Goal: Navigation & Orientation: Find specific page/section

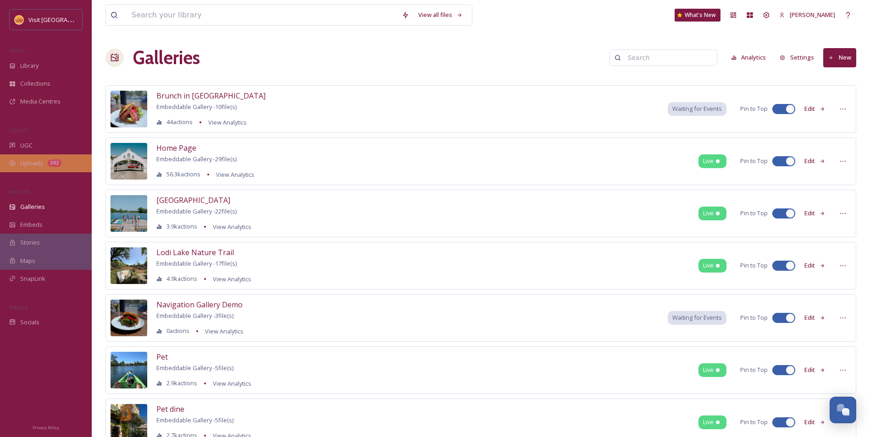
click at [38, 163] on span "Uploads" at bounding box center [31, 163] width 23 height 9
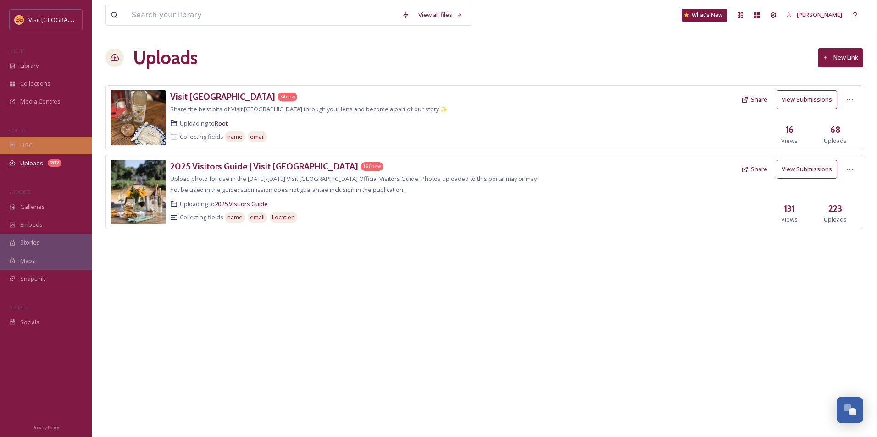
click at [54, 142] on div "UGC" at bounding box center [46, 146] width 92 height 18
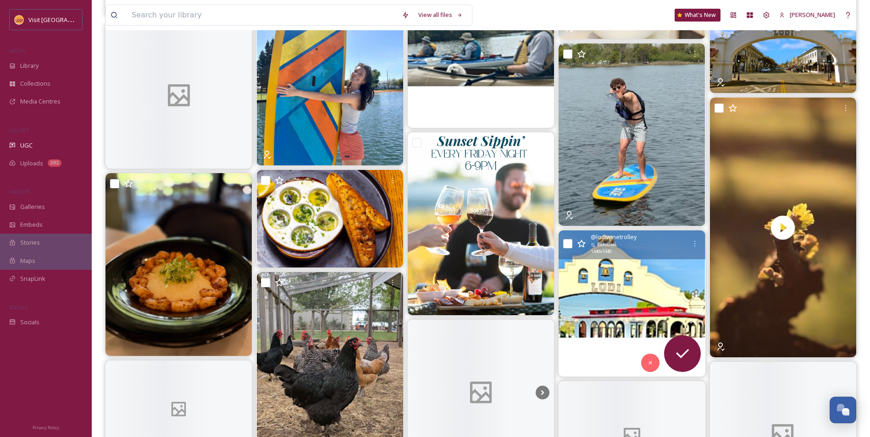
scroll to position [8069, 0]
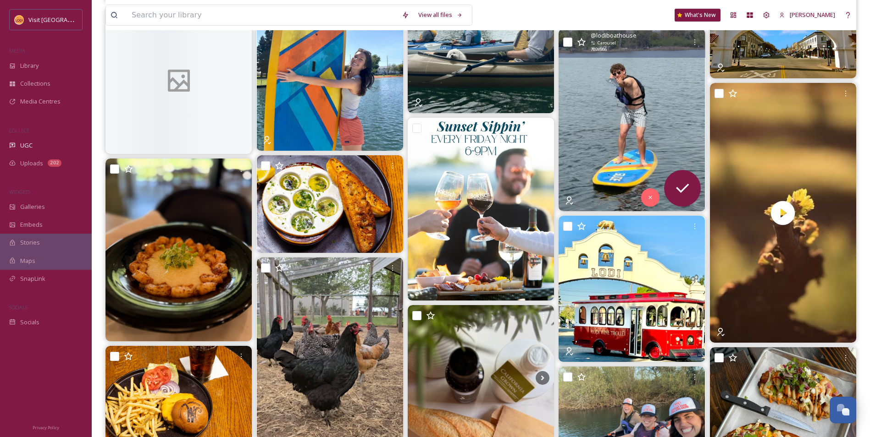
click at [638, 115] on img at bounding box center [631, 120] width 146 height 183
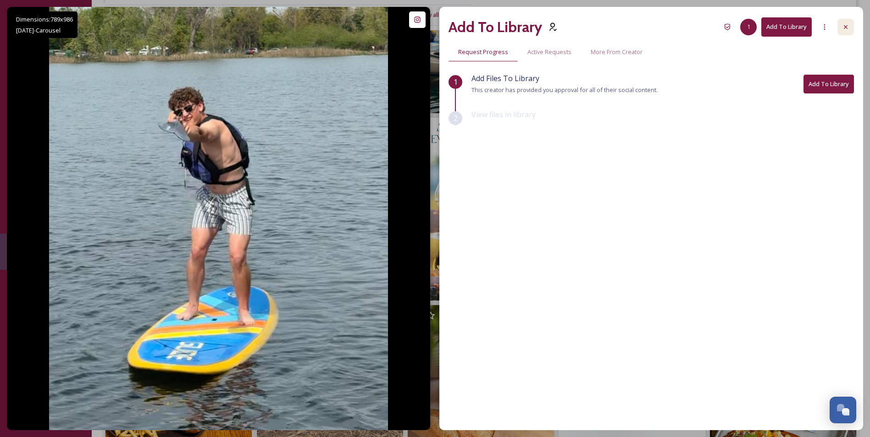
click at [849, 21] on div at bounding box center [845, 27] width 17 height 17
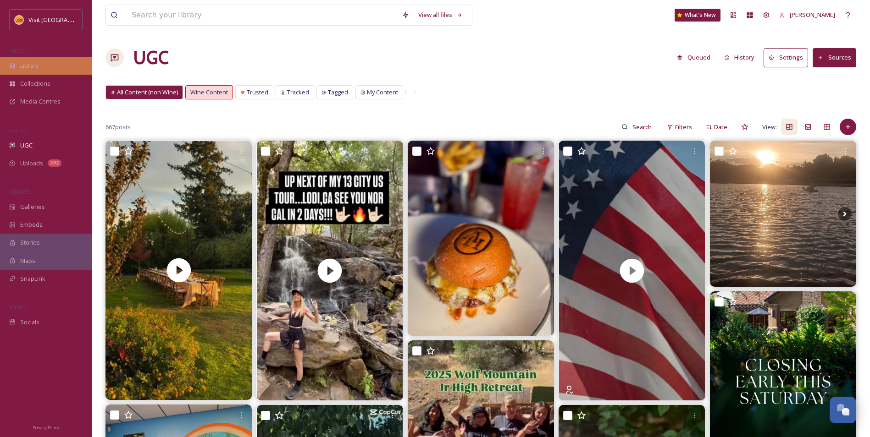
click at [31, 62] on span "Library" at bounding box center [29, 65] width 18 height 9
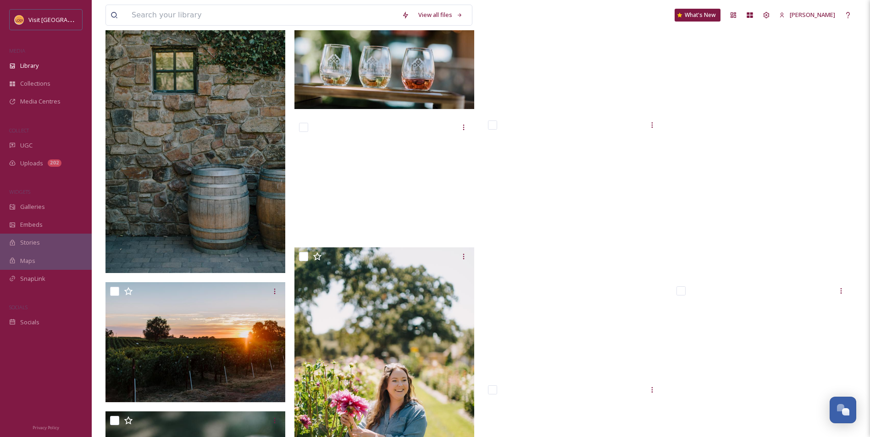
scroll to position [15404, 0]
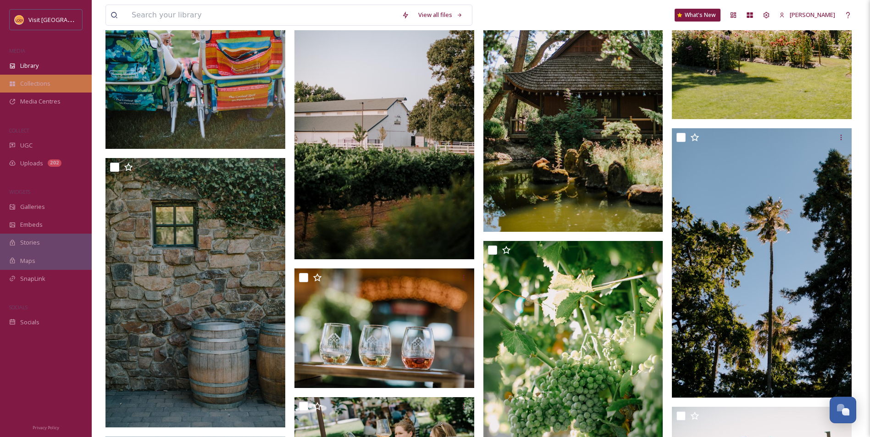
click at [50, 83] on div "Collections" at bounding box center [46, 84] width 92 height 18
